Goal: Task Accomplishment & Management: Manage account settings

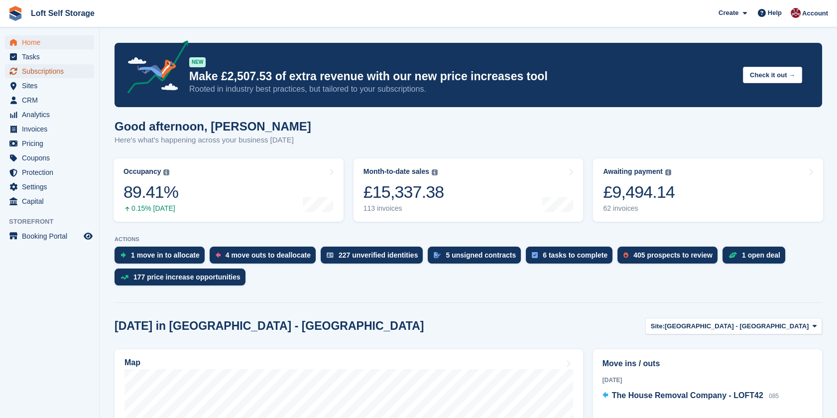
click at [22, 69] on span "Subscriptions" at bounding box center [52, 71] width 60 height 14
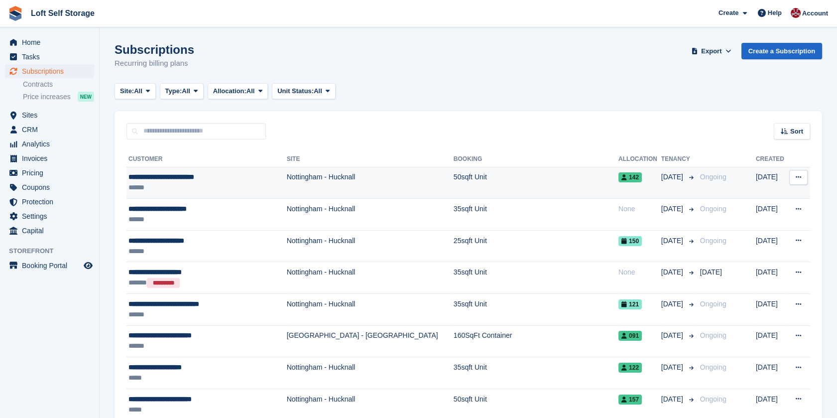
click at [172, 174] on div "**********" at bounding box center [199, 177] width 143 height 10
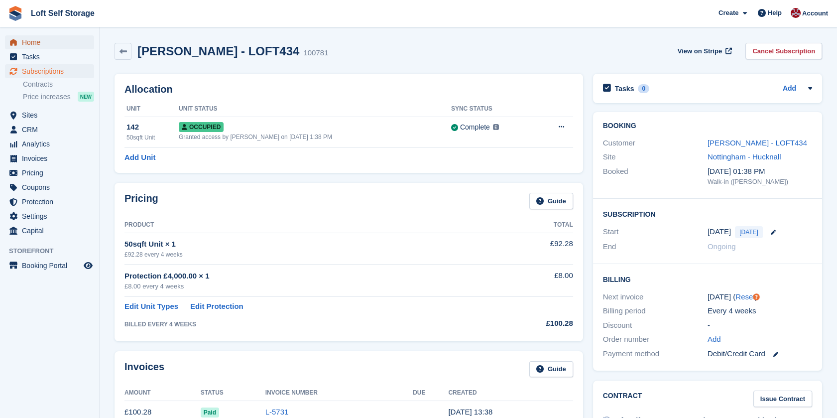
click at [48, 41] on span "Home" at bounding box center [52, 42] width 60 height 14
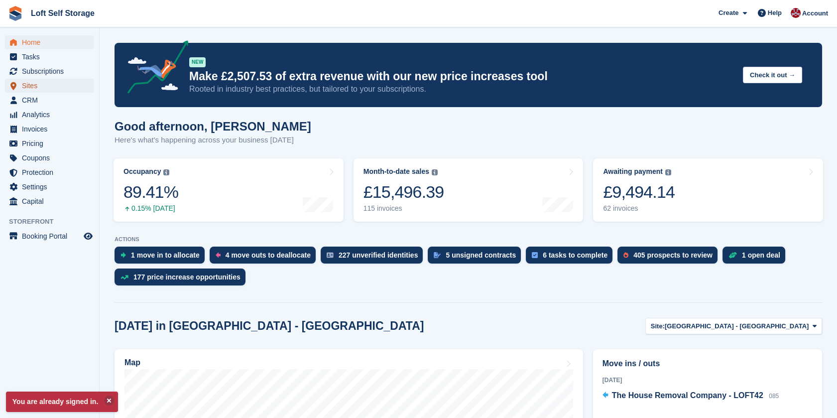
click at [32, 89] on span "Sites" at bounding box center [52, 86] width 60 height 14
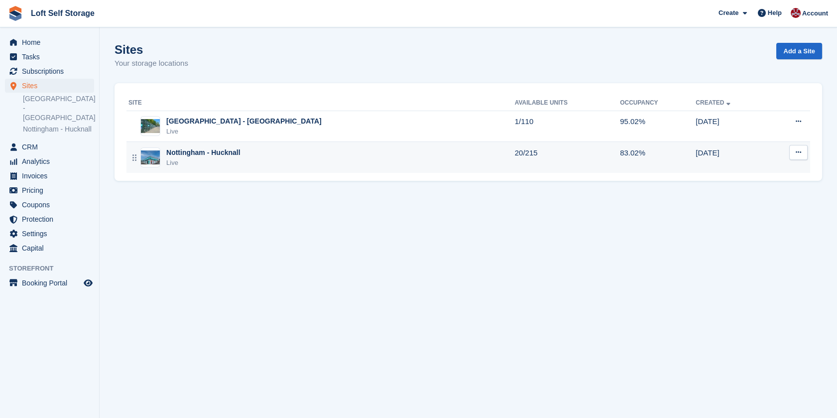
click at [225, 162] on div "Live" at bounding box center [203, 163] width 74 height 10
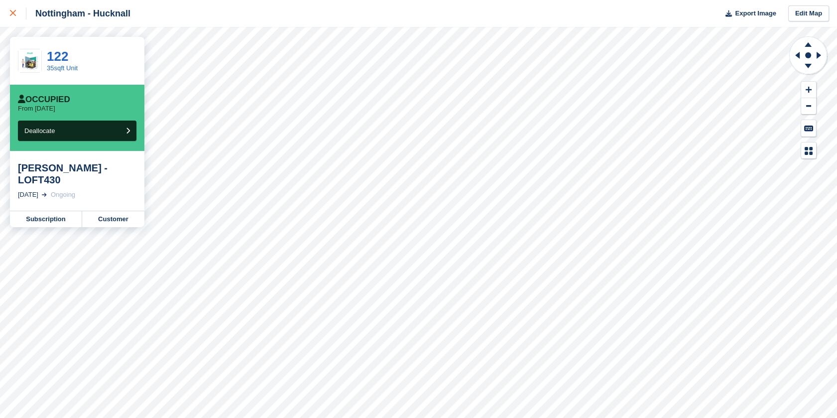
click at [14, 8] on div at bounding box center [18, 13] width 16 height 12
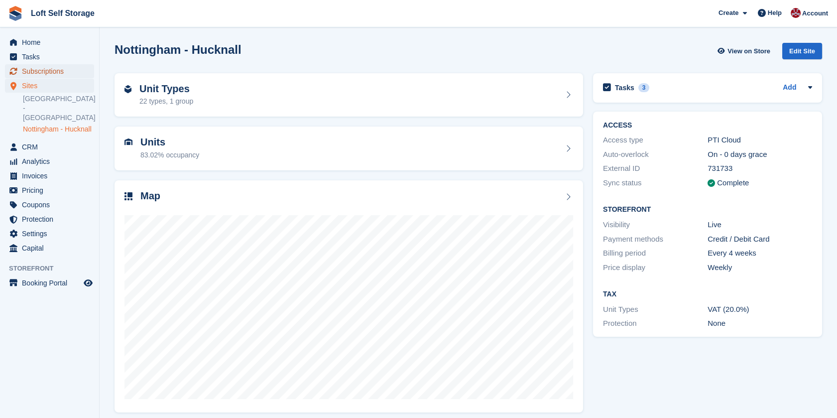
click at [36, 77] on span "Subscriptions" at bounding box center [52, 71] width 60 height 14
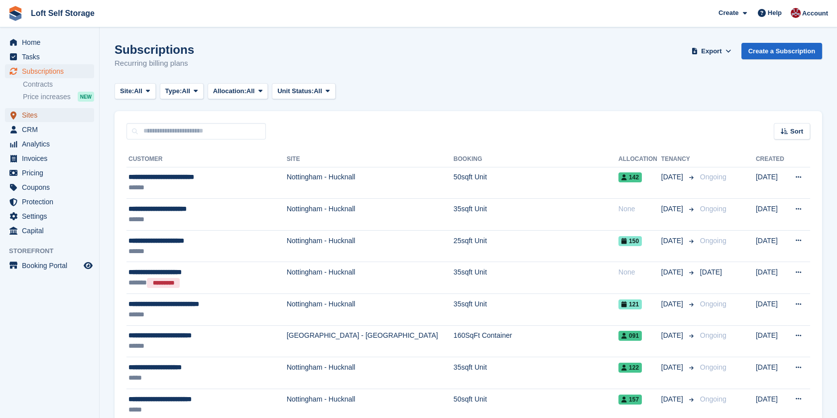
click at [28, 116] on span "Sites" at bounding box center [52, 115] width 60 height 14
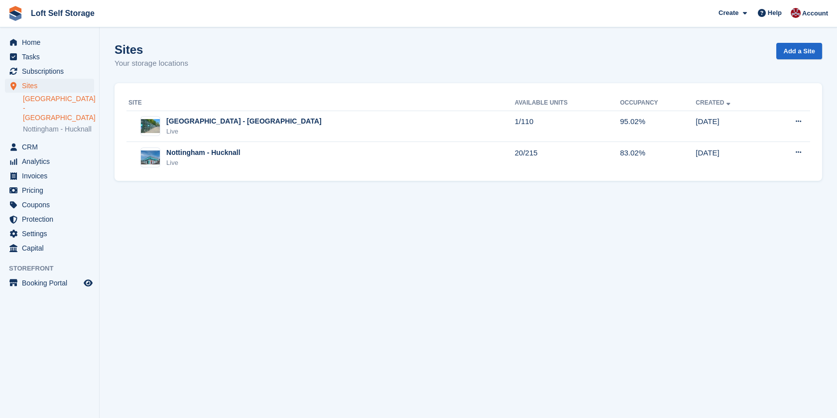
click at [49, 102] on link "[GEOGRAPHIC_DATA] - [GEOGRAPHIC_DATA]" at bounding box center [58, 108] width 71 height 28
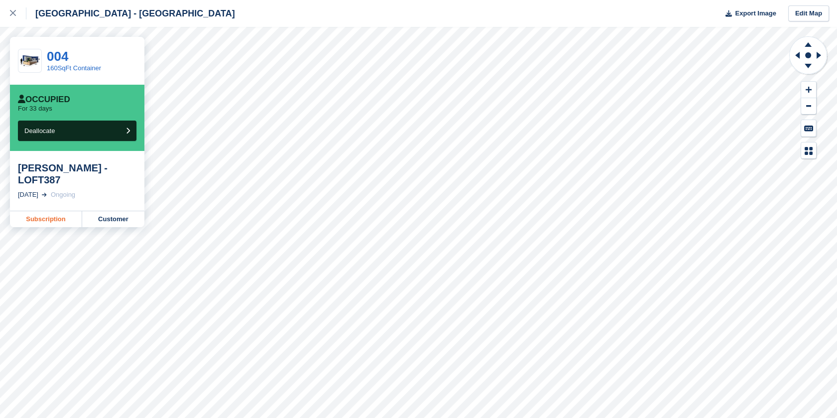
click at [60, 216] on link "Subscription" at bounding box center [46, 219] width 72 height 16
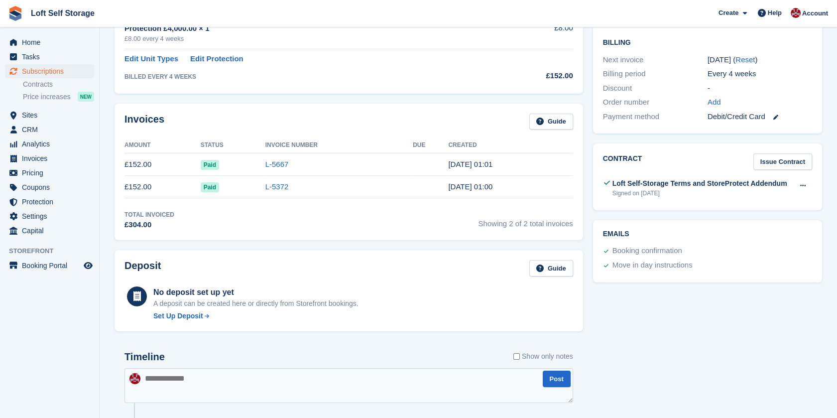
scroll to position [276, 0]
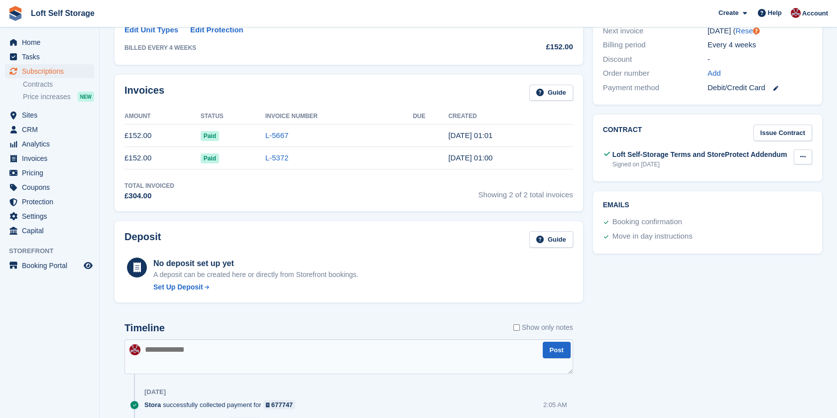
click at [804, 153] on icon at bounding box center [802, 156] width 5 height 6
click at [742, 183] on p "Download" at bounding box center [764, 189] width 87 height 13
click at [39, 113] on span "Sites" at bounding box center [52, 115] width 60 height 14
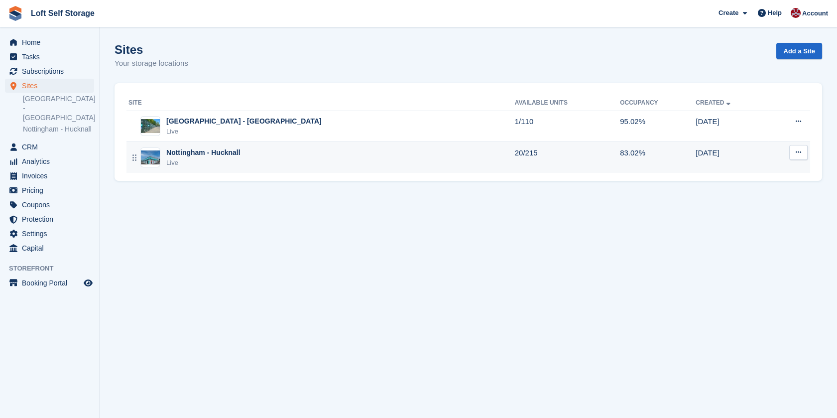
click at [199, 149] on div "Nottingham - Hucknall" at bounding box center [203, 152] width 74 height 10
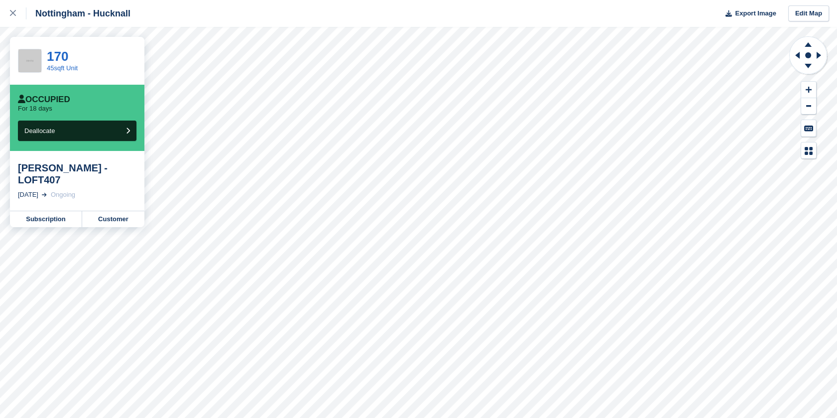
click at [523, 23] on div "Nottingham - Hucknall Export Image Edit Map" at bounding box center [418, 13] width 837 height 27
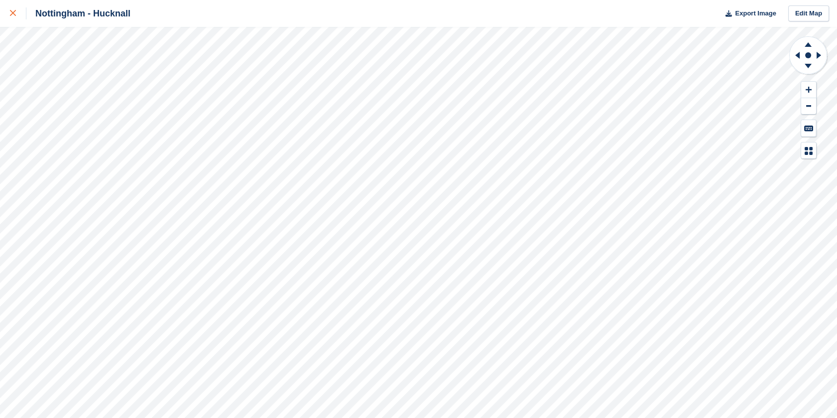
click at [20, 11] on div at bounding box center [18, 13] width 16 height 12
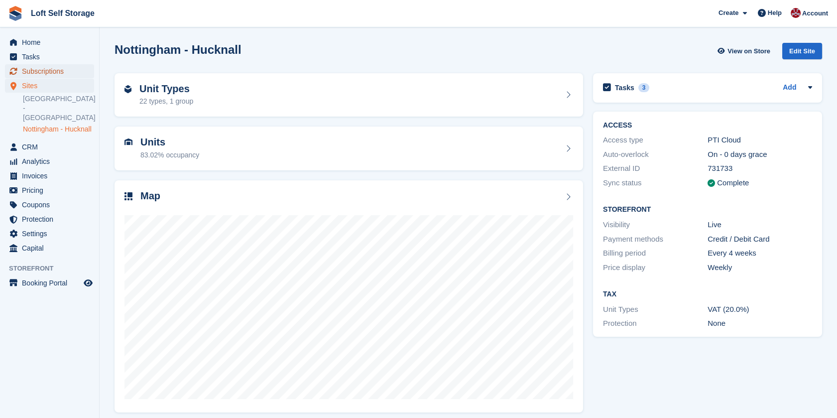
click at [64, 70] on span "Subscriptions" at bounding box center [52, 71] width 60 height 14
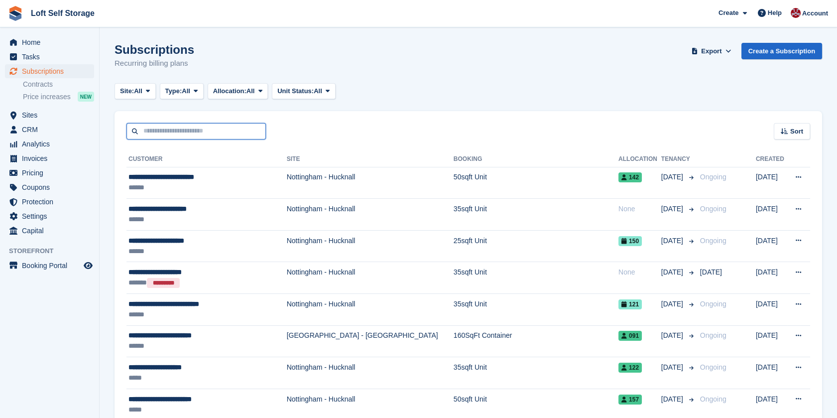
click at [212, 135] on input "text" at bounding box center [195, 131] width 139 height 16
type input "*******"
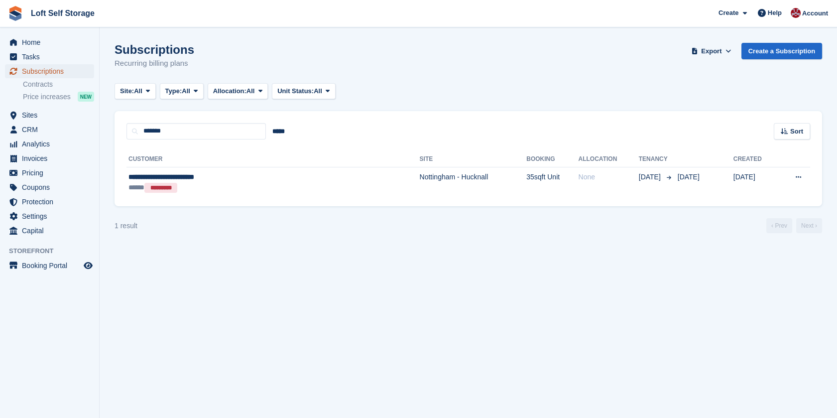
click at [48, 76] on span "Subscriptions" at bounding box center [52, 71] width 60 height 14
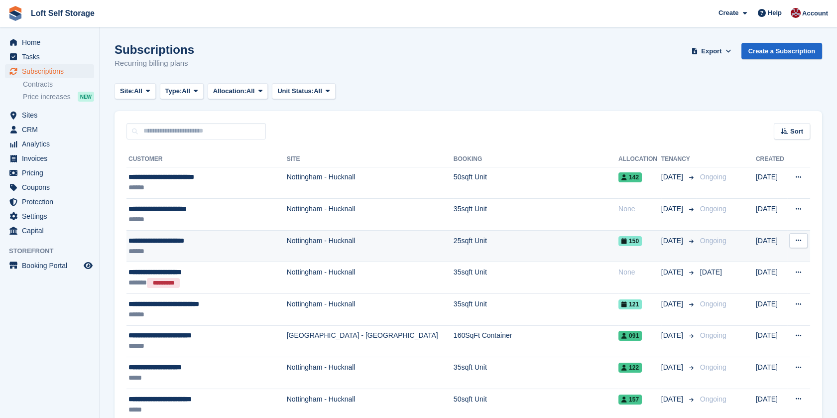
click at [159, 243] on div "**********" at bounding box center [199, 240] width 143 height 10
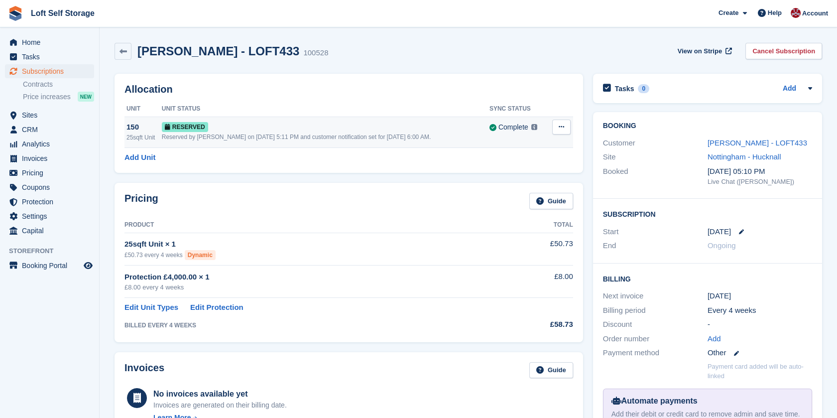
click at [323, 126] on div "Reserved" at bounding box center [326, 126] width 328 height 10
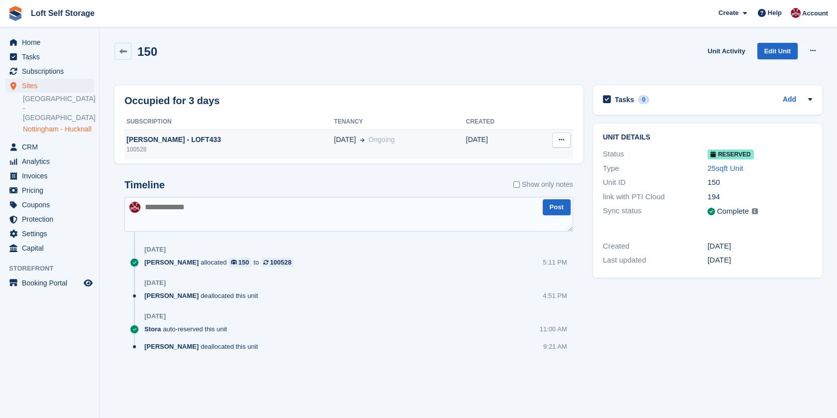
click at [334, 129] on td "[DATE] Ongoing" at bounding box center [400, 144] width 132 height 30
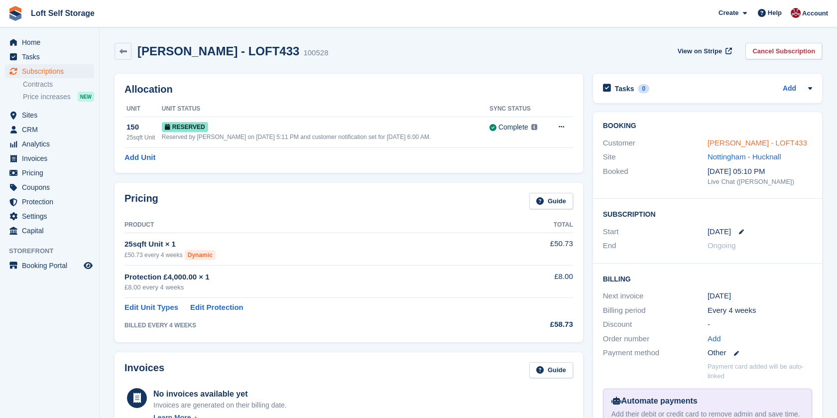
click at [731, 140] on link "[PERSON_NAME] - LOFT433" at bounding box center [757, 142] width 100 height 8
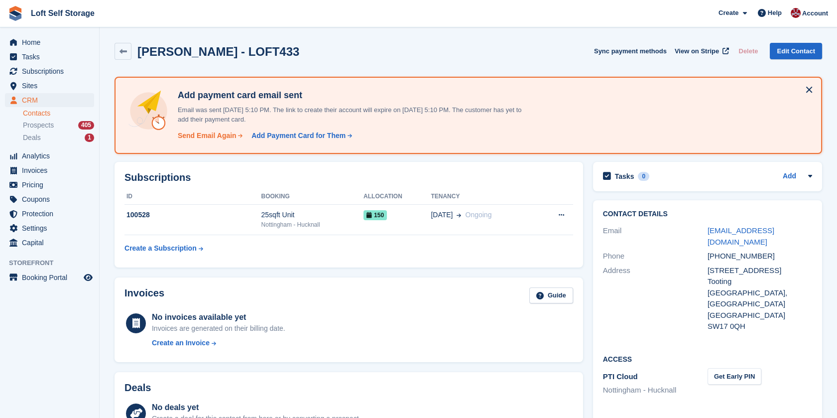
click at [203, 137] on div "Send Email Again" at bounding box center [207, 135] width 59 height 10
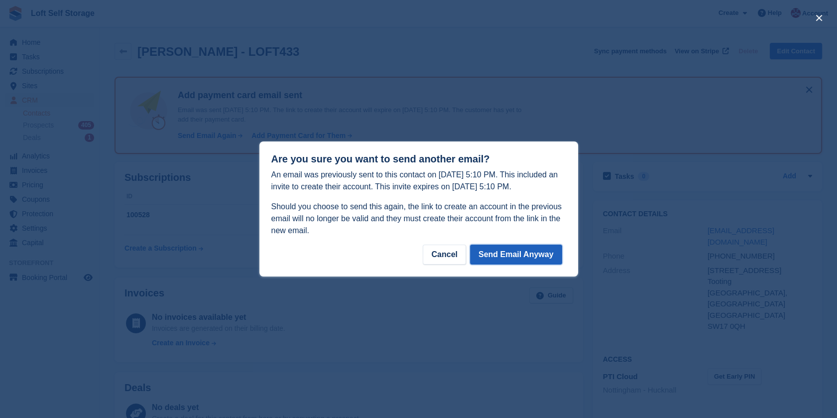
click at [543, 252] on button "Send Email Anyway" at bounding box center [516, 254] width 92 height 20
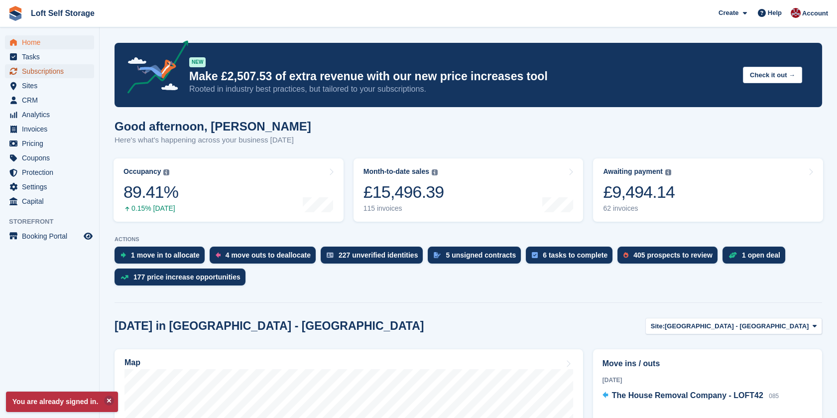
click at [33, 76] on span "Subscriptions" at bounding box center [52, 71] width 60 height 14
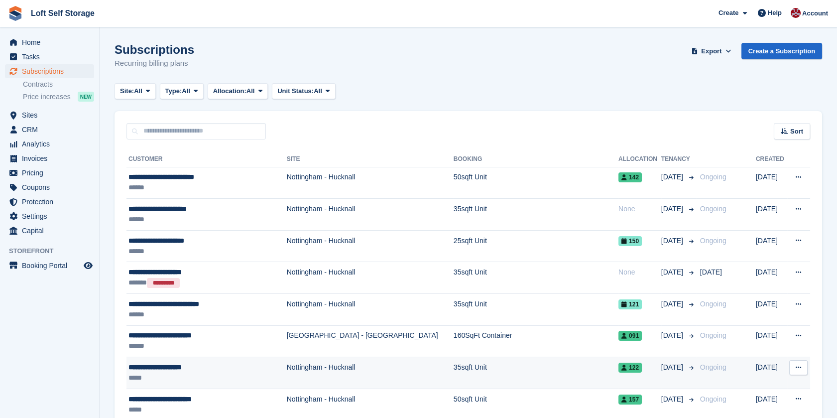
click at [161, 365] on div "**********" at bounding box center [199, 367] width 143 height 10
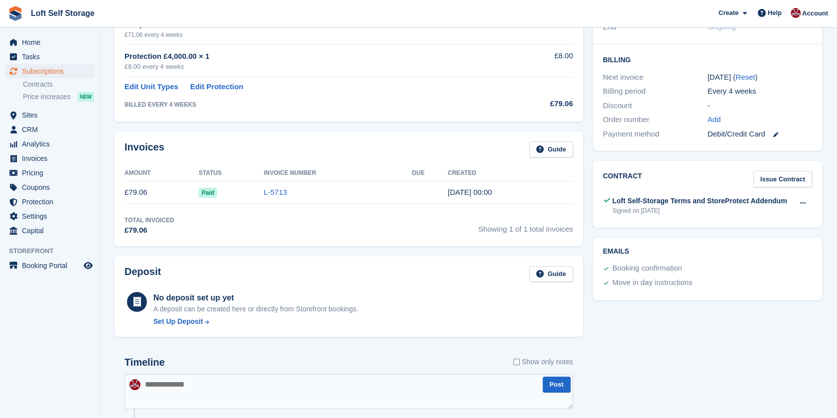
scroll to position [221, 0]
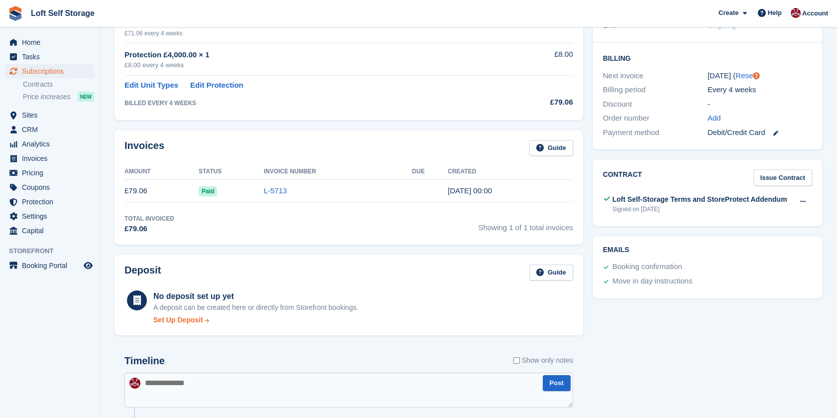
click at [195, 317] on div "Set Up Deposit" at bounding box center [178, 320] width 50 height 10
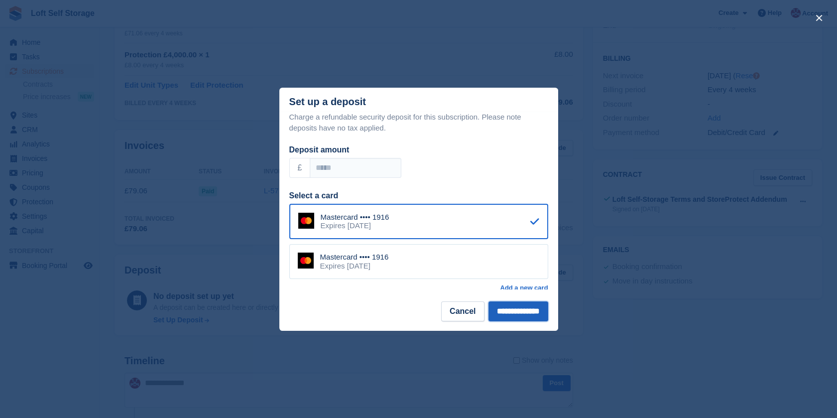
click at [509, 309] on input "**********" at bounding box center [518, 311] width 60 height 20
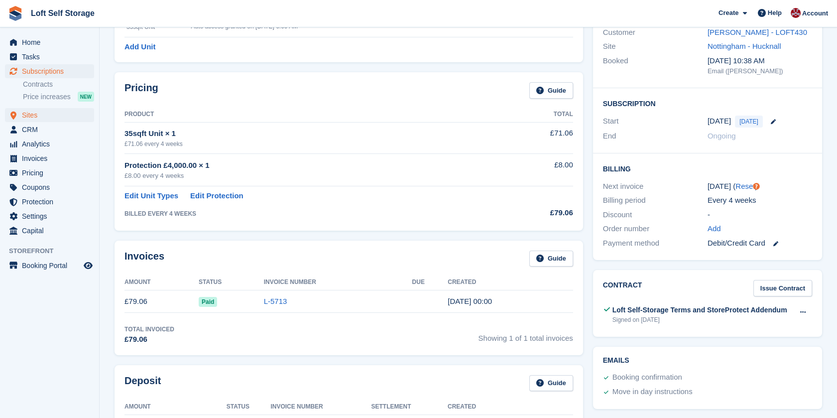
scroll to position [0, 0]
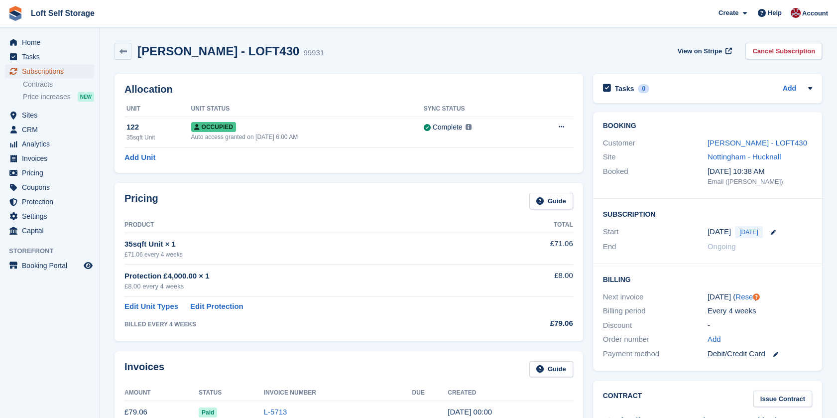
click at [38, 69] on span "Subscriptions" at bounding box center [52, 71] width 60 height 14
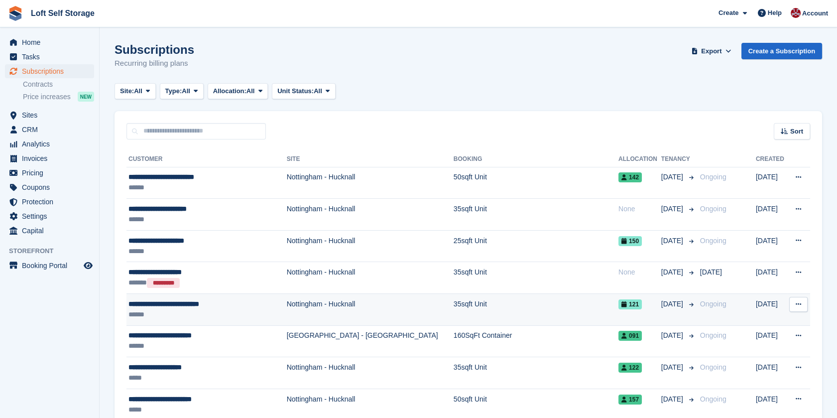
click at [185, 305] on div "**********" at bounding box center [199, 304] width 143 height 10
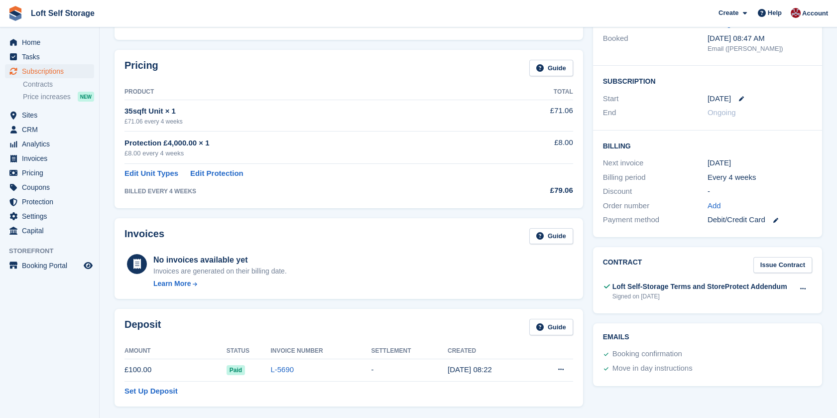
scroll to position [166, 0]
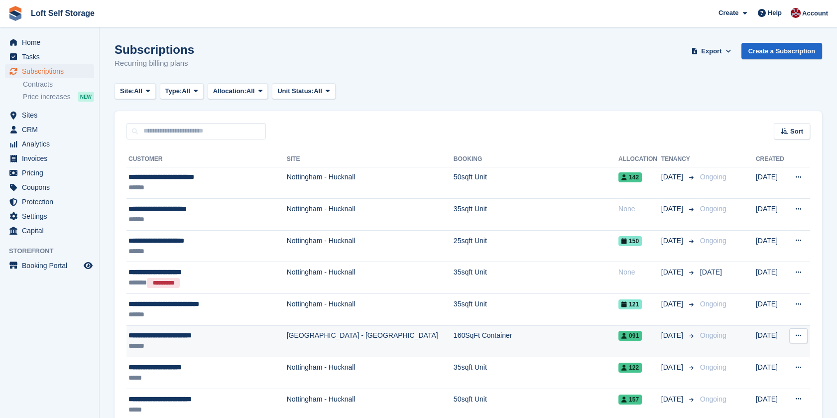
click at [171, 334] on div "**********" at bounding box center [199, 335] width 143 height 10
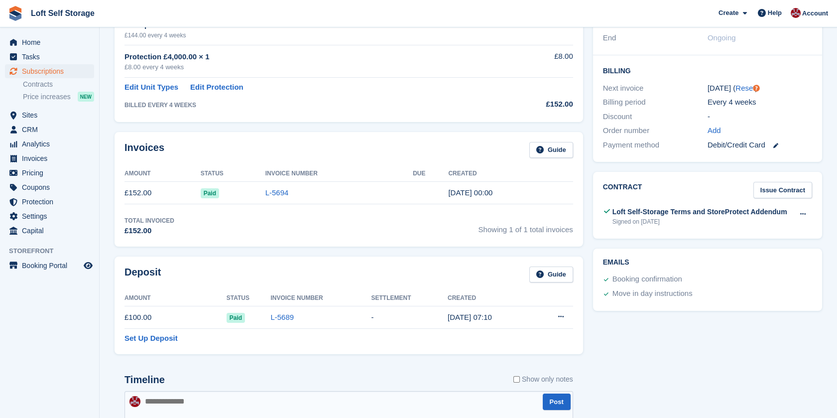
scroll to position [221, 0]
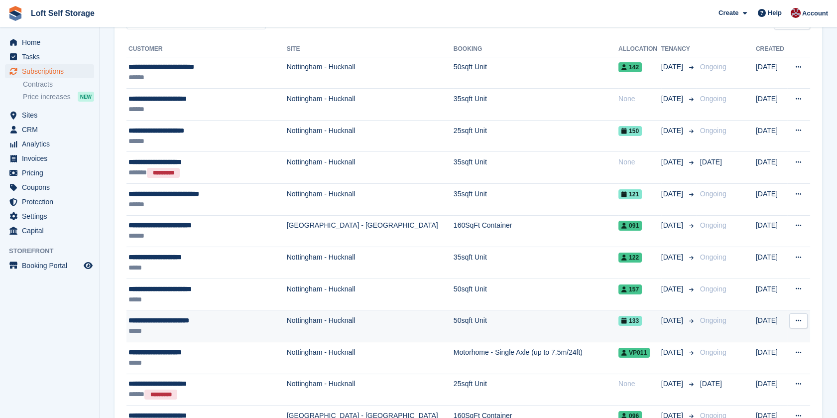
scroll to position [111, 0]
